Goal: Task Accomplishment & Management: Manage account settings

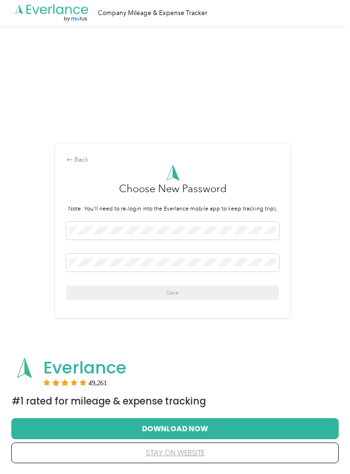
click at [238, 239] on span at bounding box center [172, 231] width 212 height 18
click at [245, 272] on span at bounding box center [172, 263] width 212 height 18
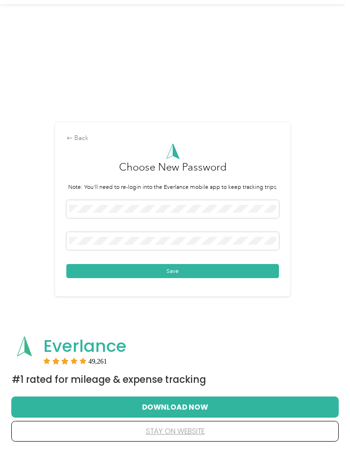
click at [252, 289] on button "Save" at bounding box center [172, 293] width 212 height 14
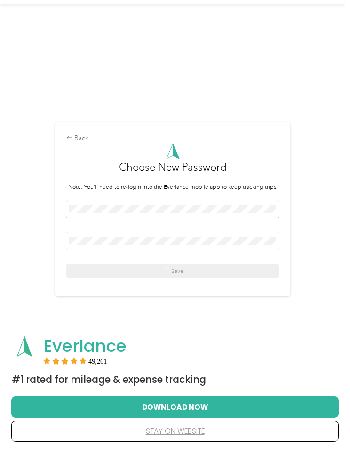
scroll to position [22, 0]
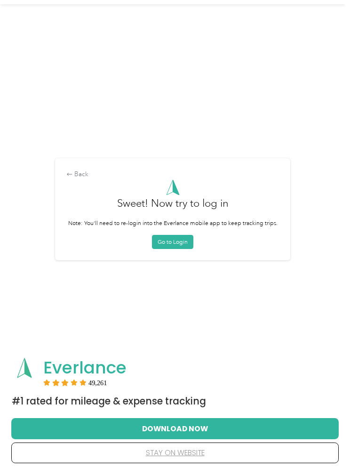
click at [185, 249] on button "Go to Login" at bounding box center [172, 242] width 41 height 14
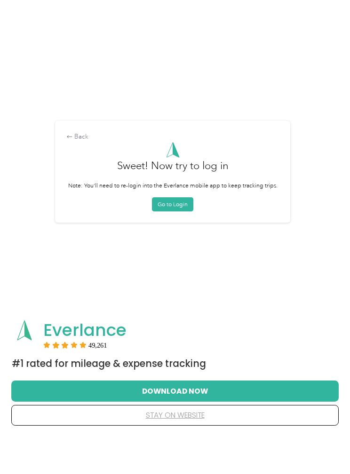
scroll to position [59, 0]
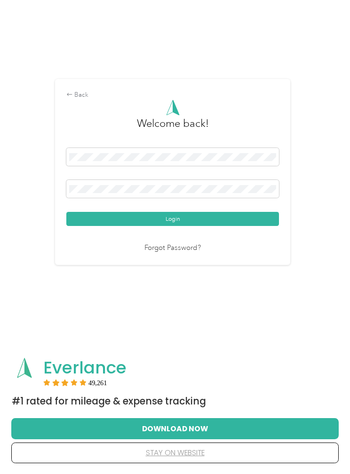
click at [266, 226] on button "Login" at bounding box center [172, 219] width 212 height 14
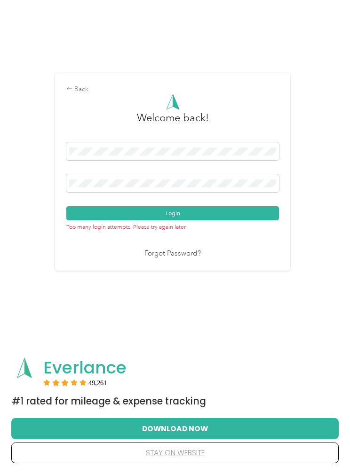
click at [274, 344] on div "Everlance 49,261 #1 Rated for Mileage & Expense Tracking Download Now stay on w…" at bounding box center [175, 409] width 350 height 131
click at [258, 220] on button "Login" at bounding box center [172, 213] width 212 height 14
click at [183, 259] on link "Forgot Password?" at bounding box center [172, 254] width 56 height 11
